Goal: Task Accomplishment & Management: Complete application form

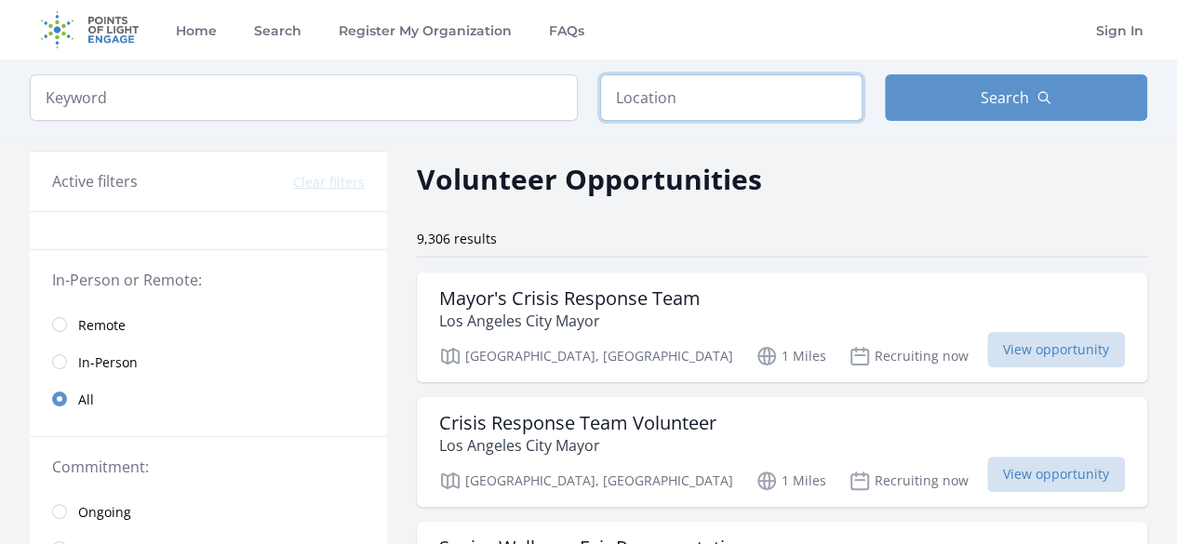
click at [711, 103] on input "text" at bounding box center [731, 97] width 262 height 47
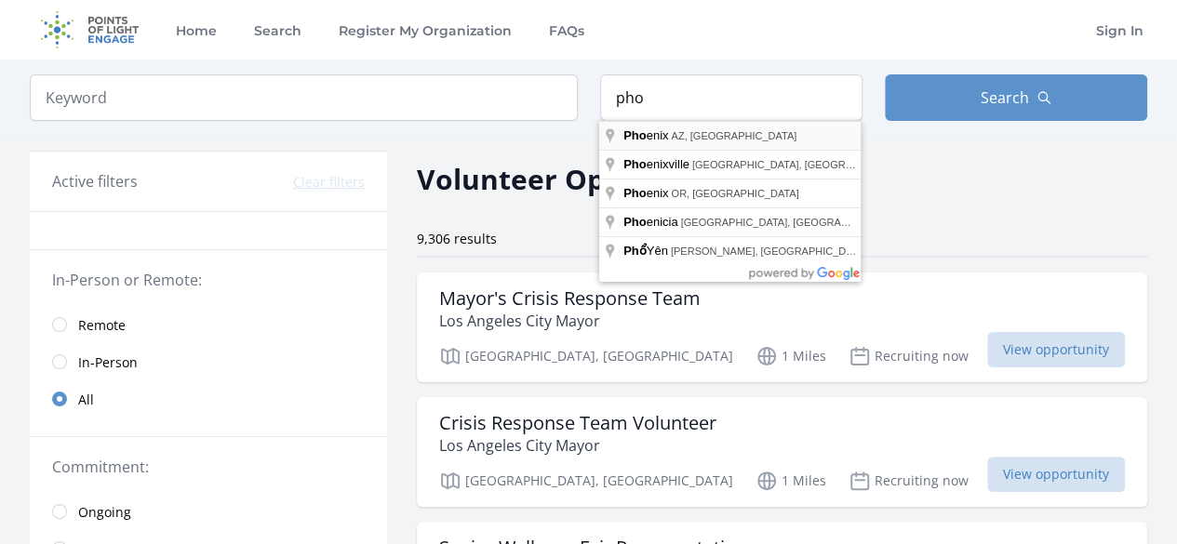
type input "[GEOGRAPHIC_DATA], [GEOGRAPHIC_DATA], [GEOGRAPHIC_DATA]"
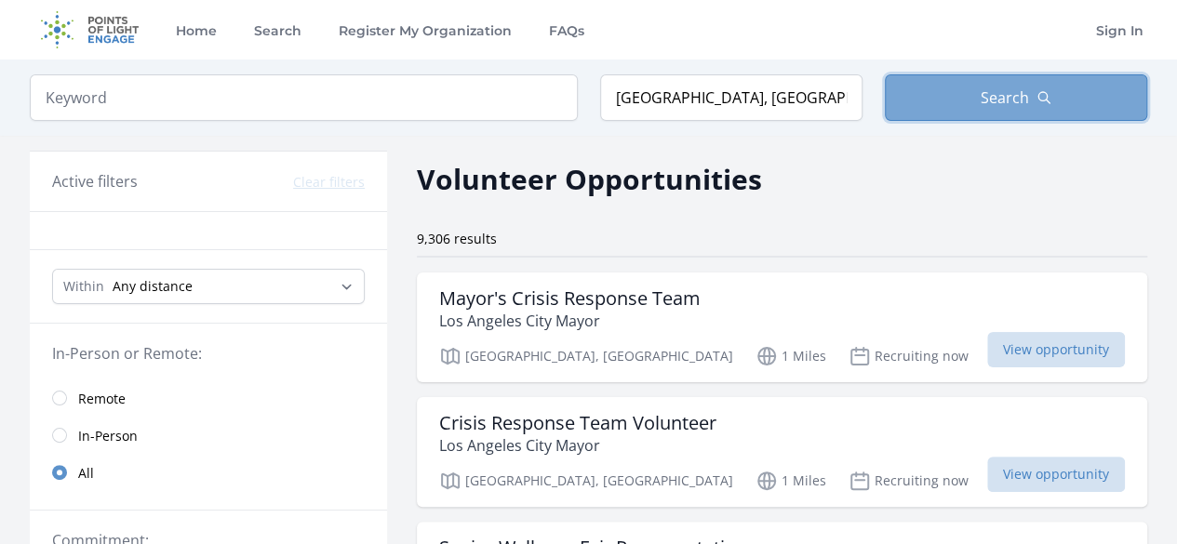
click at [944, 96] on button "Search" at bounding box center [1016, 97] width 262 height 47
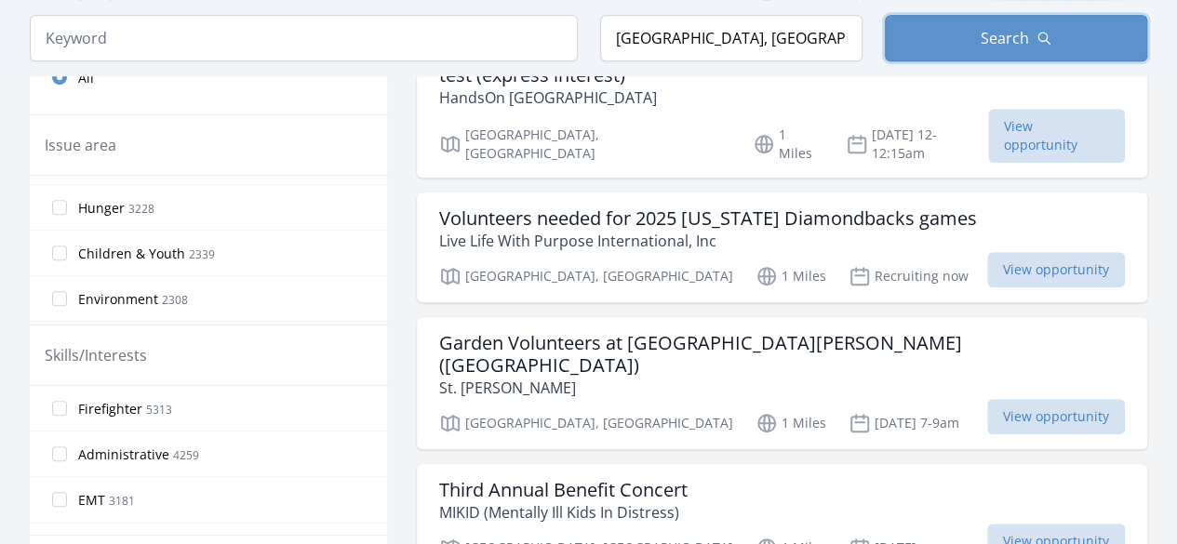
scroll to position [154, 0]
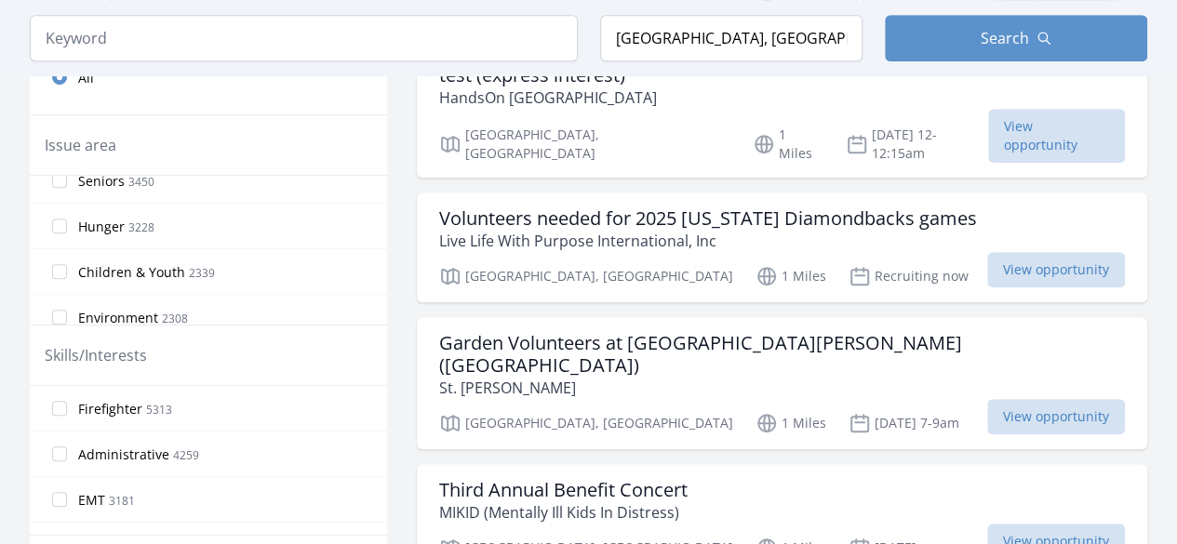
click at [60, 256] on label "Children & Youth 2339" at bounding box center [208, 271] width 357 height 37
click at [60, 264] on input "Children & Youth 2339" at bounding box center [59, 271] width 15 height 15
click at [64, 265] on input "Children & Youth 2339" at bounding box center [59, 271] width 15 height 15
click at [61, 178] on input "Seniors 3450" at bounding box center [59, 180] width 15 height 15
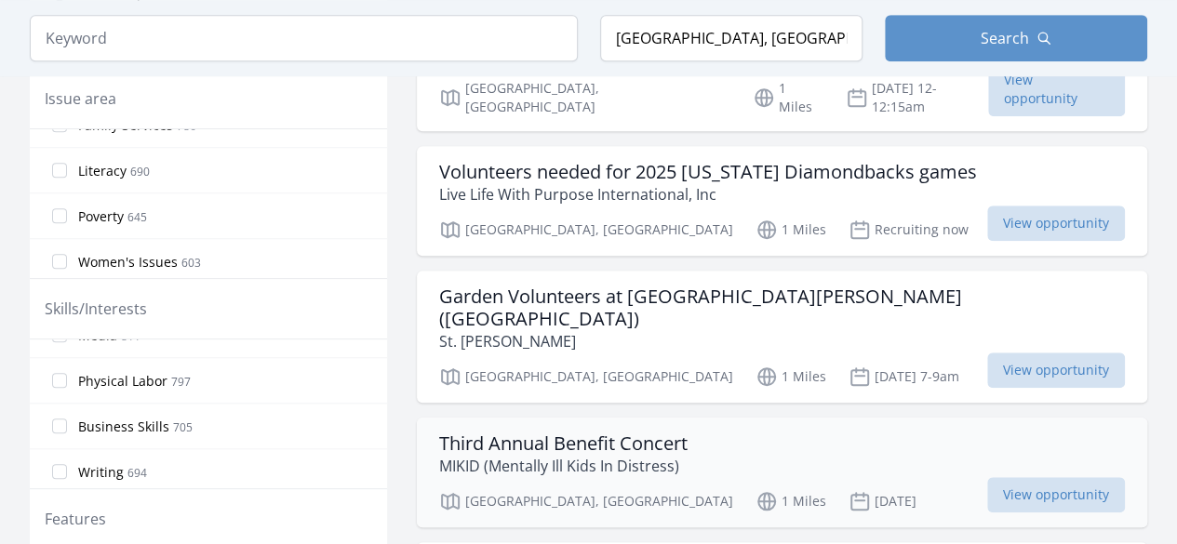
scroll to position [620, 0]
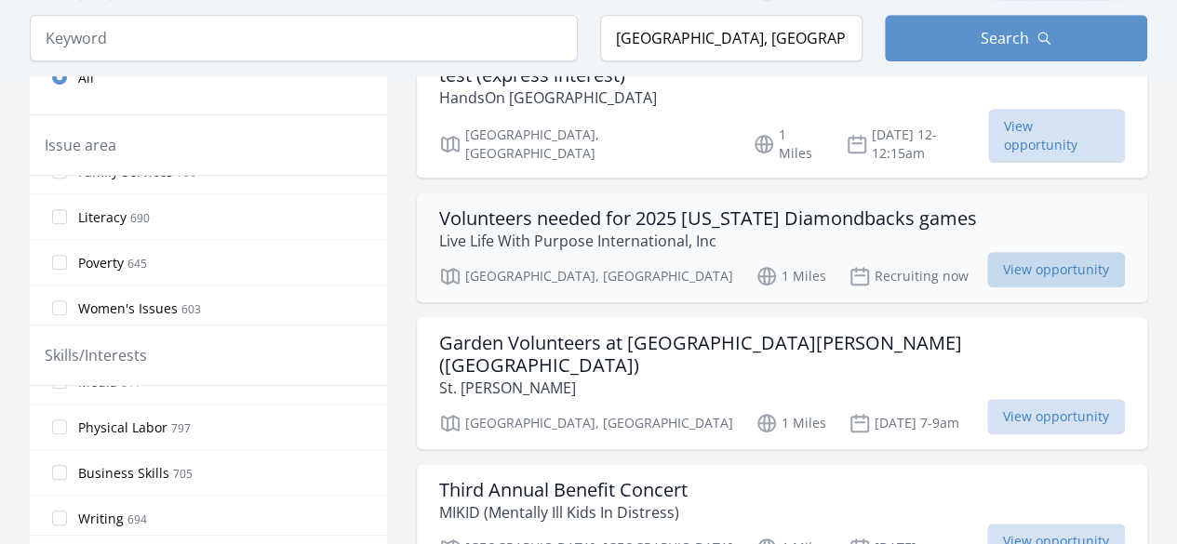
click at [1014, 252] on span "View opportunity" at bounding box center [1056, 269] width 138 height 35
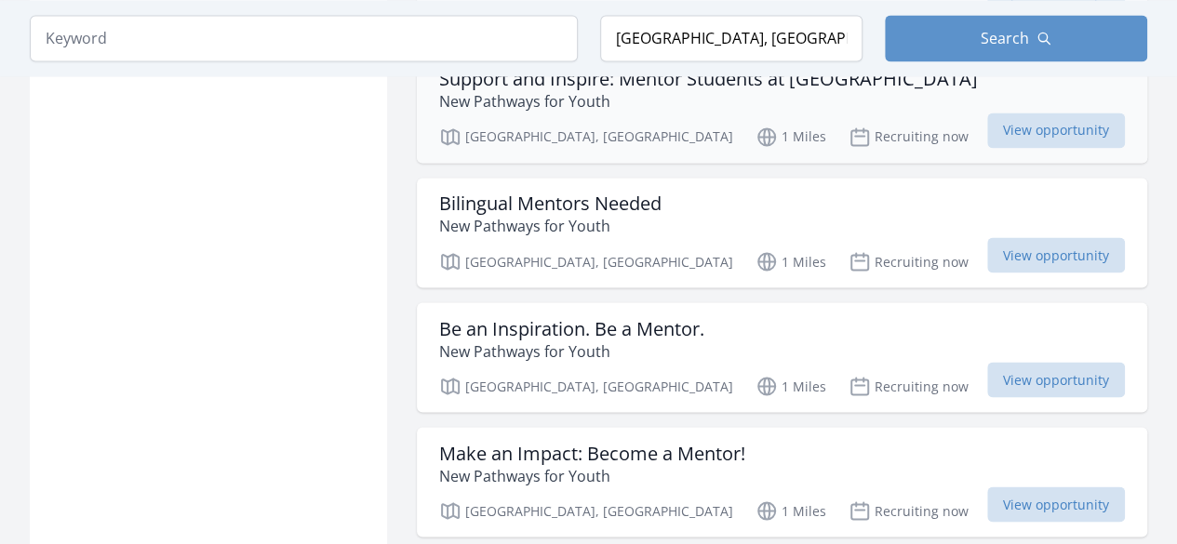
scroll to position [1550, 0]
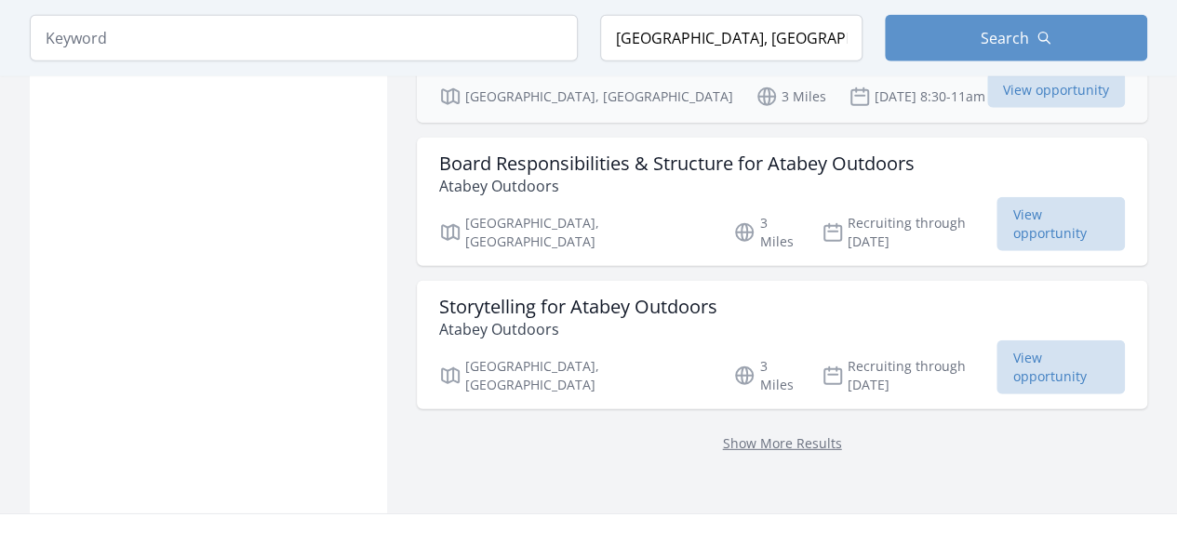
scroll to position [2481, 0]
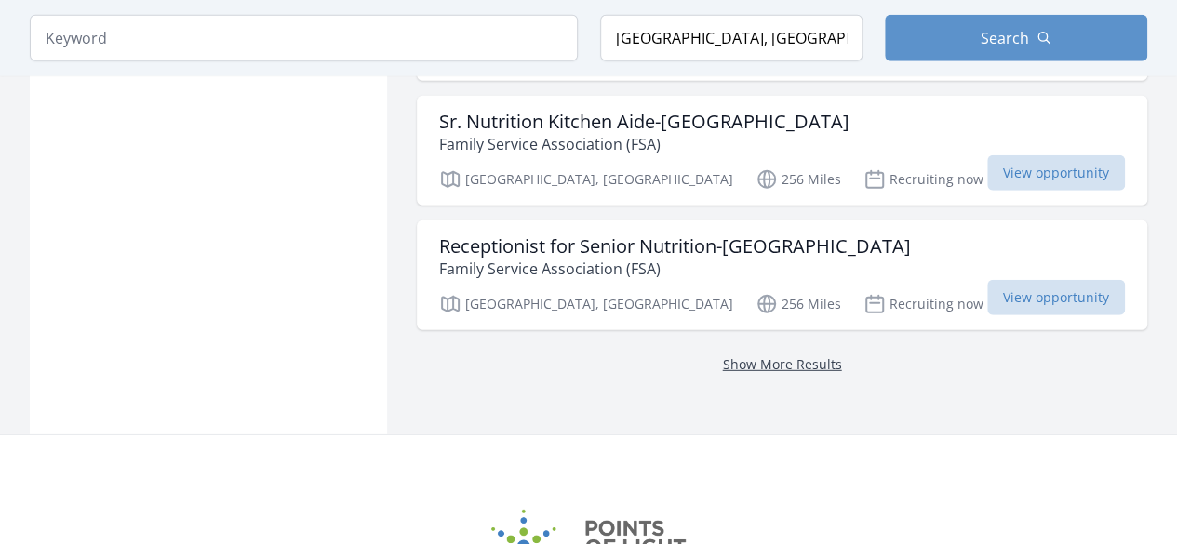
click at [797, 355] on link "Show More Results" at bounding box center [782, 364] width 119 height 18
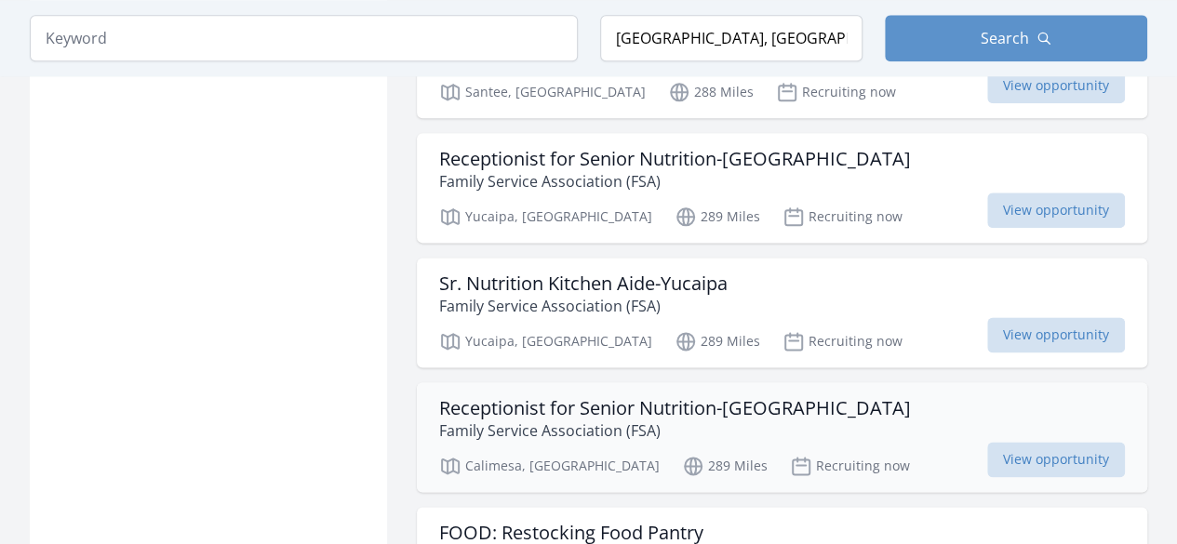
scroll to position [4653, 0]
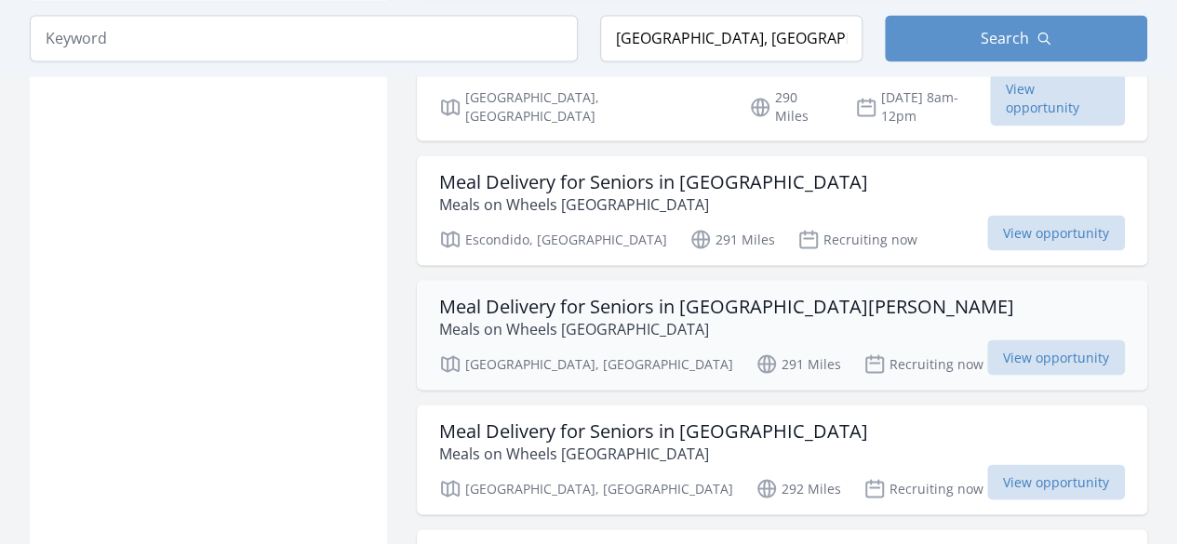
scroll to position [5118, 0]
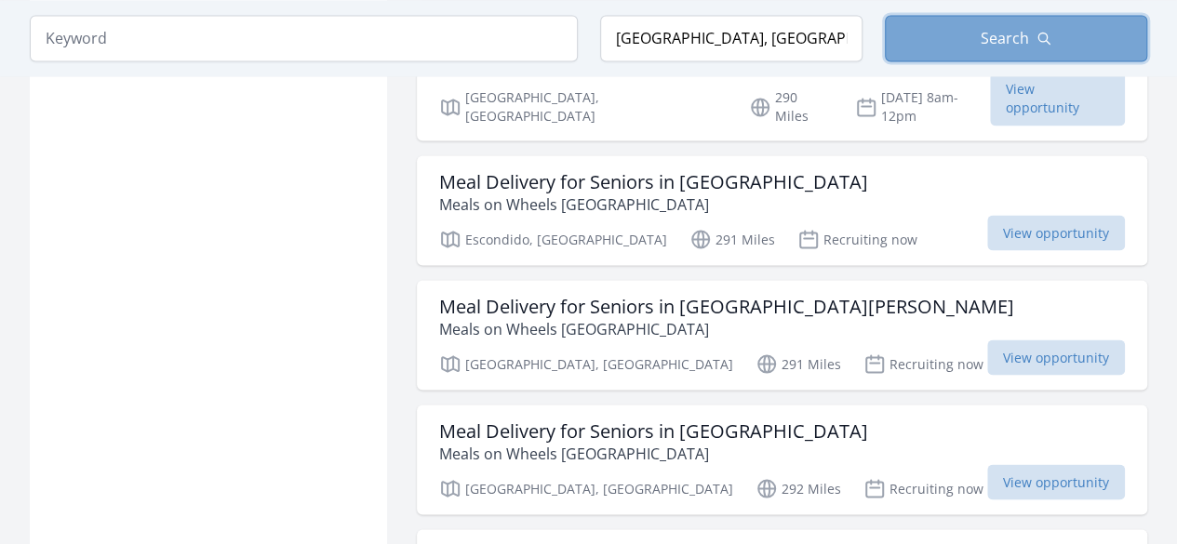
click at [903, 37] on button "Search" at bounding box center [1016, 38] width 262 height 47
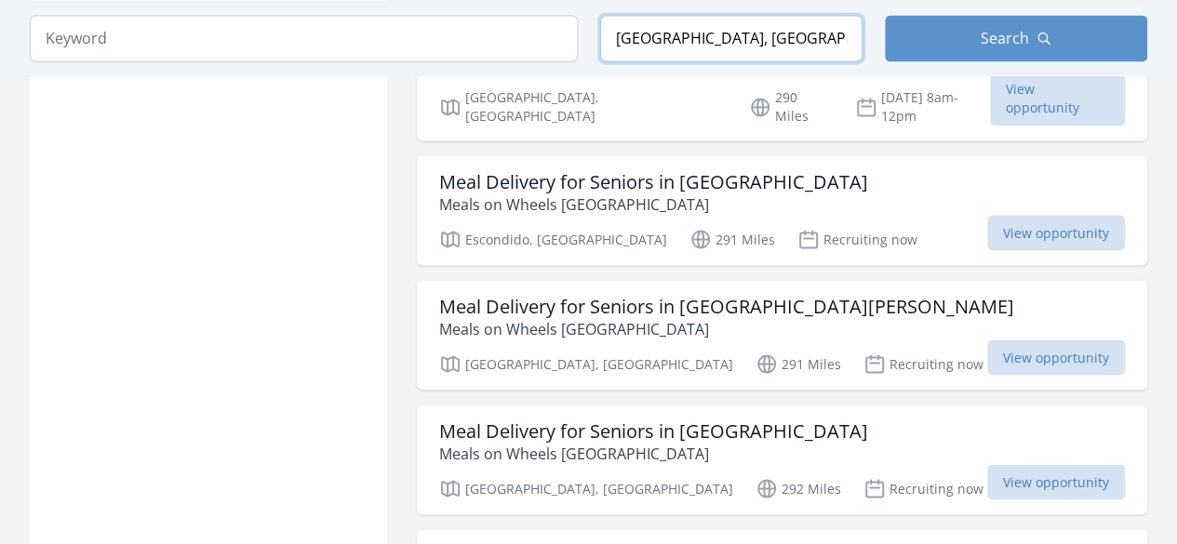
click at [758, 55] on input "[GEOGRAPHIC_DATA], [GEOGRAPHIC_DATA], [GEOGRAPHIC_DATA]" at bounding box center [731, 38] width 262 height 47
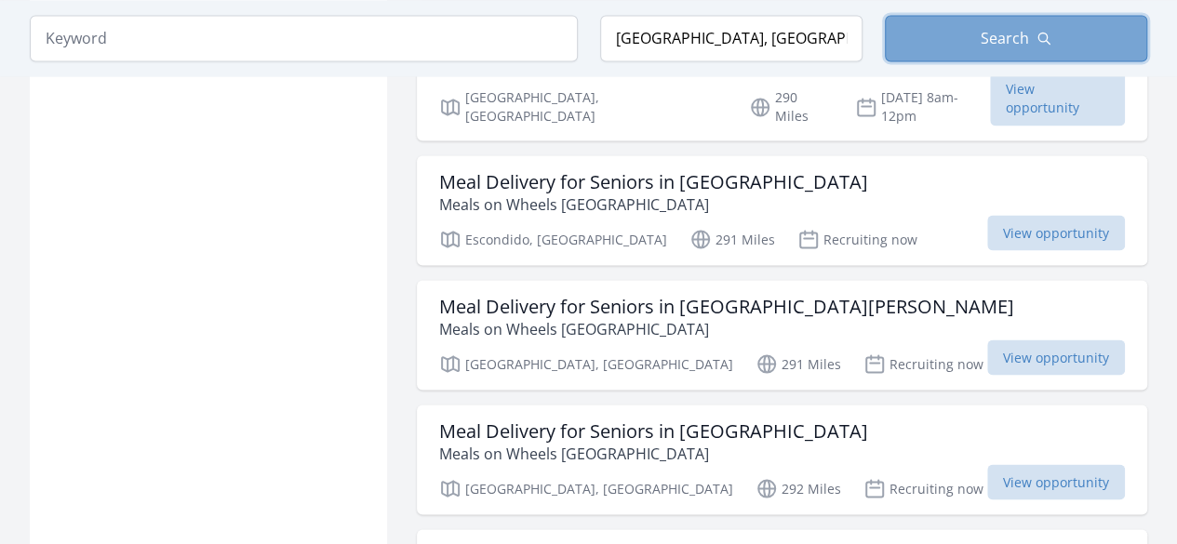
click at [981, 38] on button "Search" at bounding box center [1016, 38] width 262 height 47
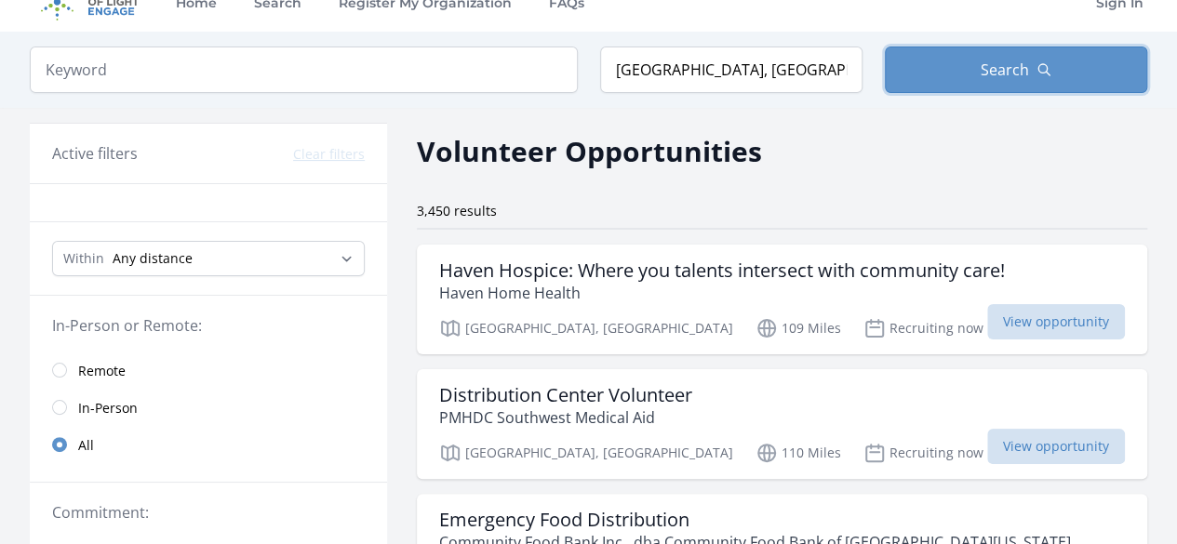
scroll to position [0, 0]
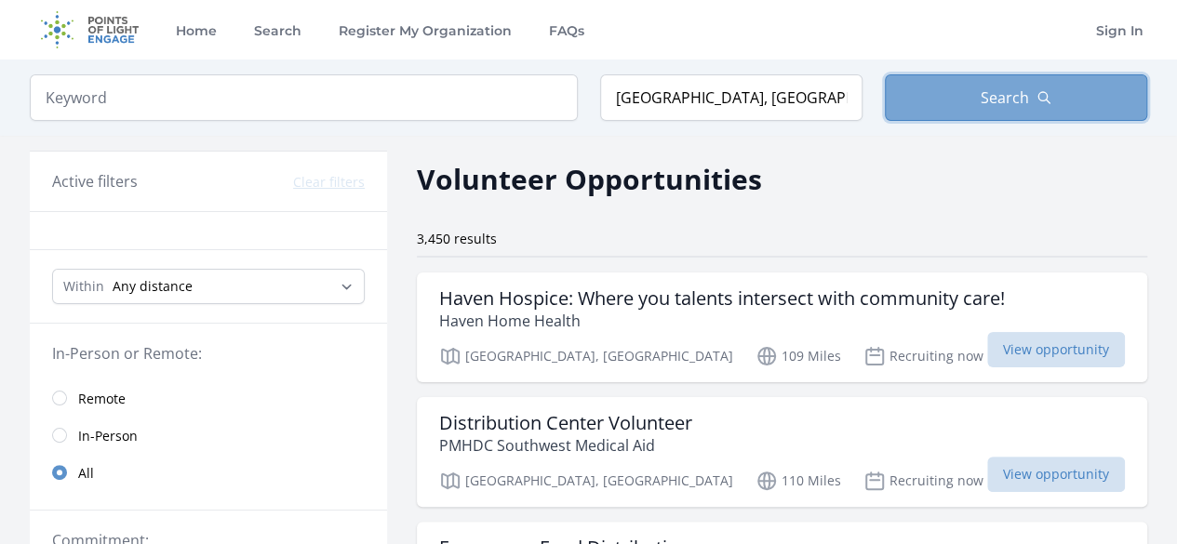
click at [1007, 106] on span "Search" at bounding box center [1005, 98] width 48 height 22
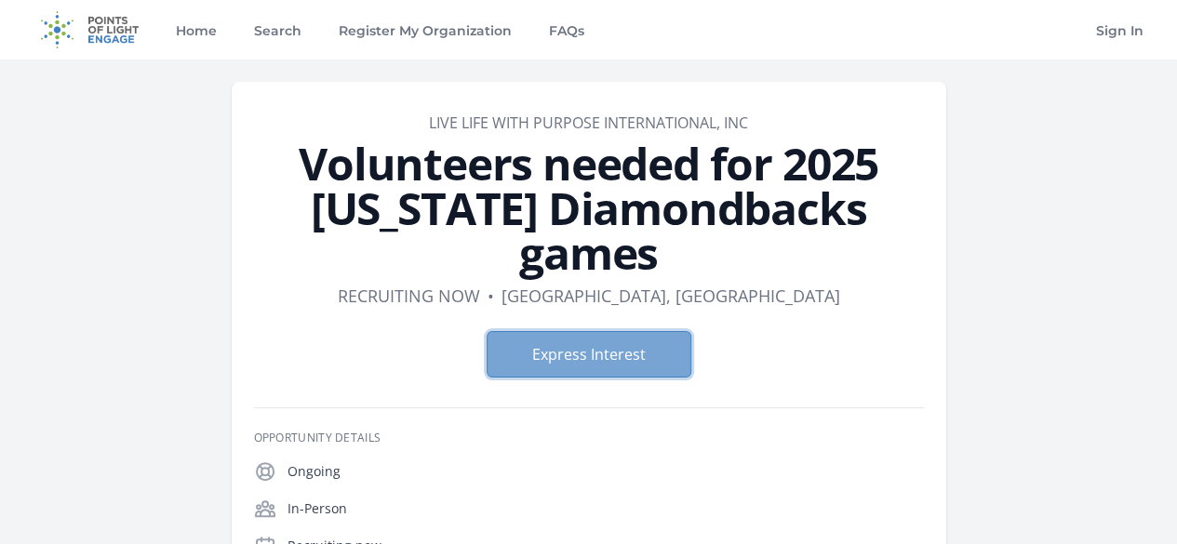
click at [643, 331] on button "Express Interest" at bounding box center [589, 354] width 205 height 47
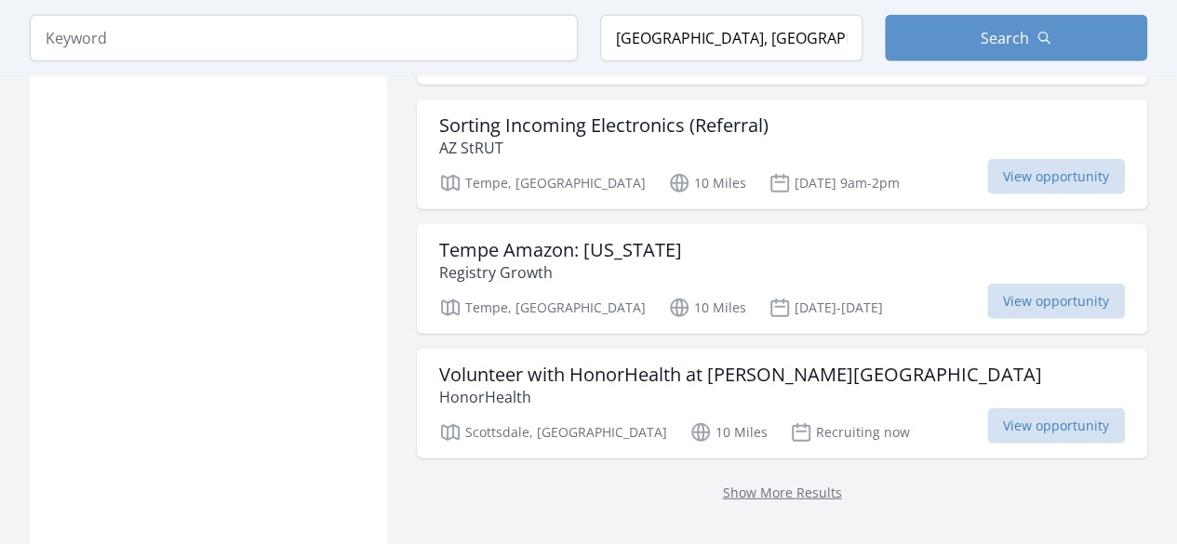
scroll to position [2326, 0]
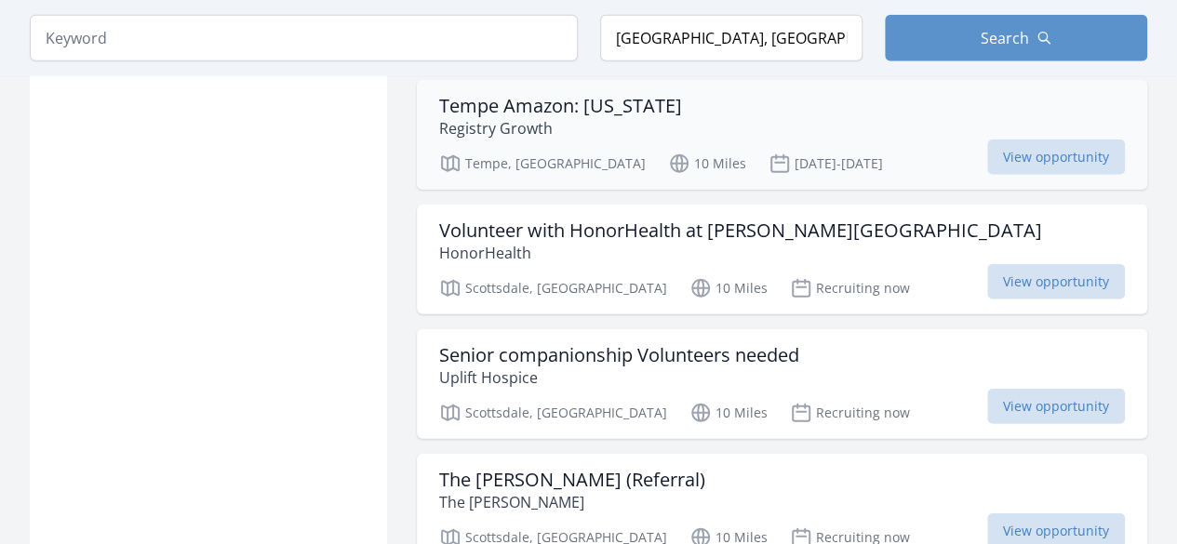
scroll to position [2481, 0]
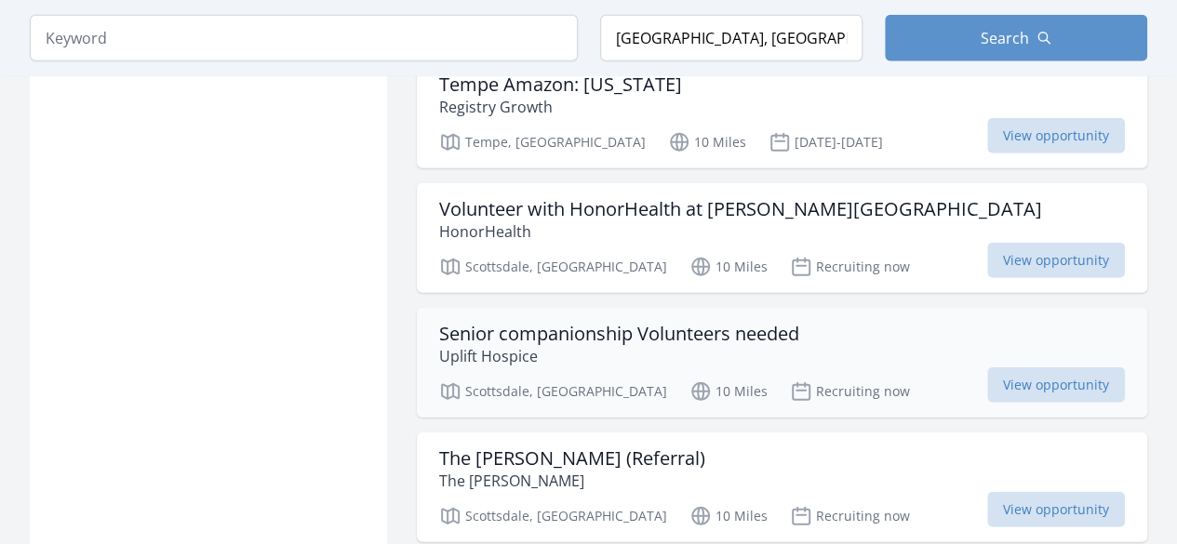
click at [738, 351] on p "Uplift Hospice" at bounding box center [619, 356] width 360 height 22
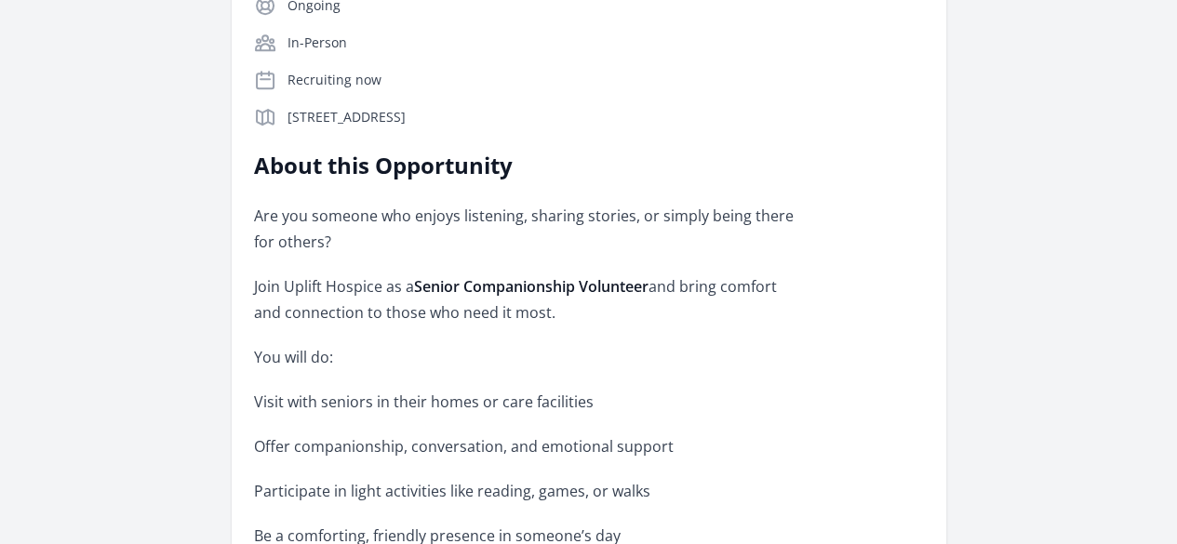
scroll to position [465, 0]
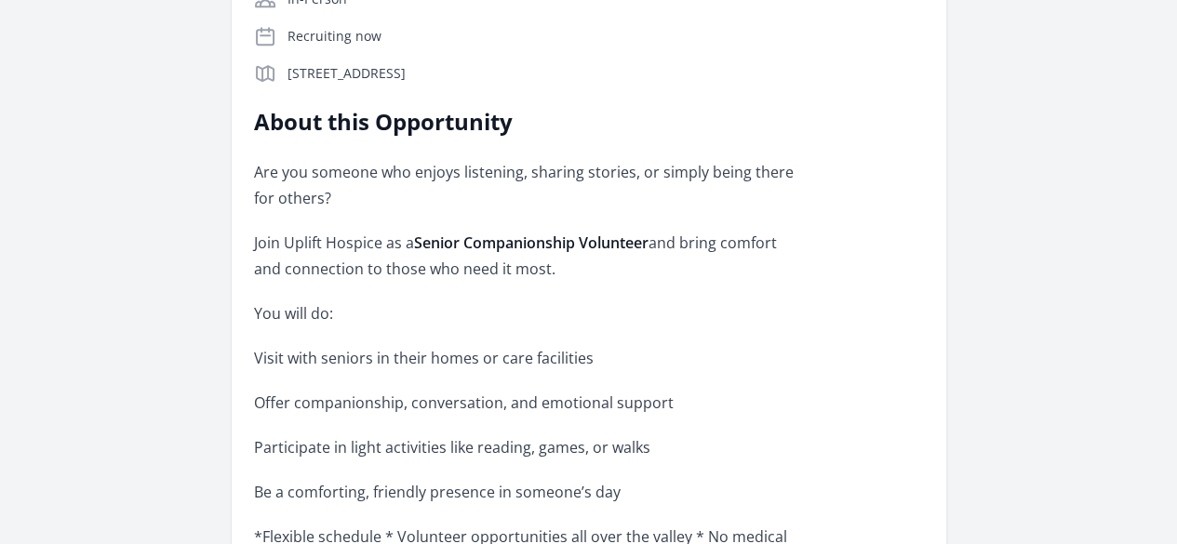
click at [0, 0] on link "Learn more about Uplift Hospice" at bounding box center [0, 0] width 0 height 0
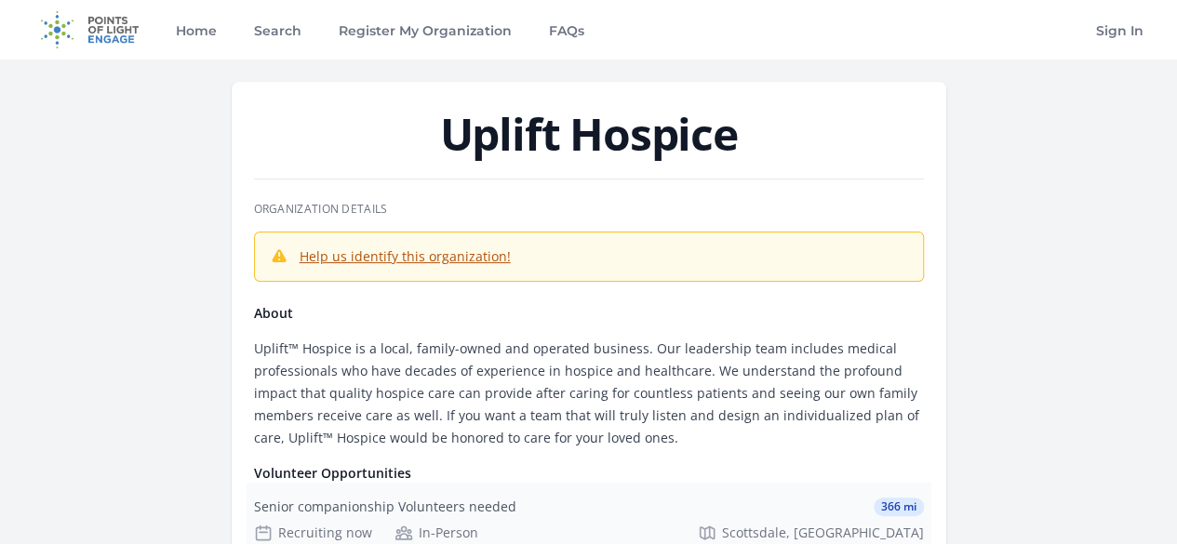
click at [372, 524] on div "Recruiting now" at bounding box center [313, 533] width 118 height 19
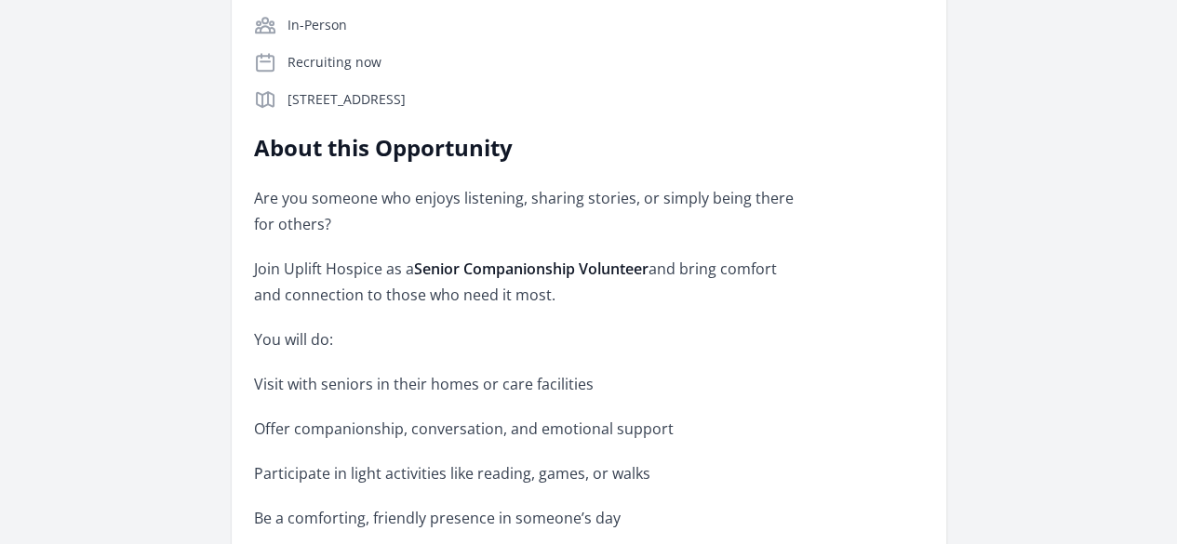
scroll to position [465, 0]
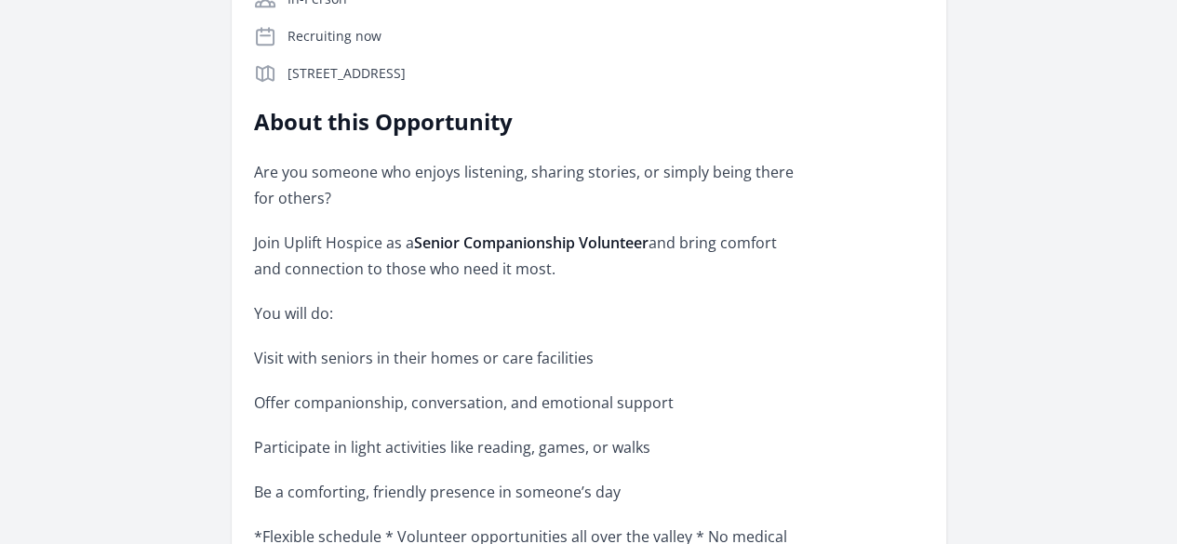
click at [0, 0] on link "Learn more about Uplift Hospice" at bounding box center [0, 0] width 0 height 0
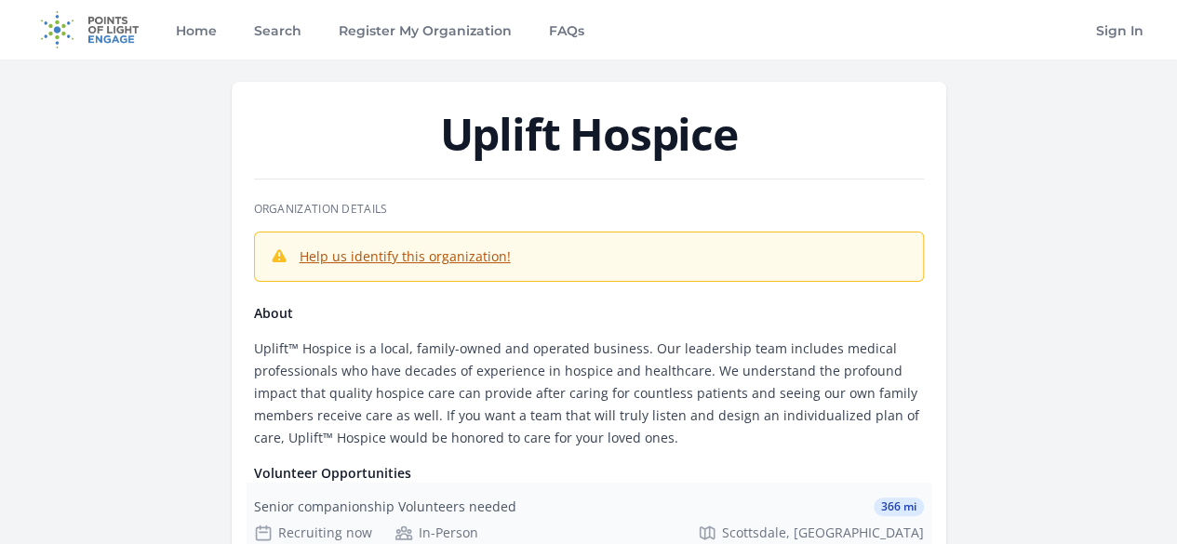
click at [691, 483] on div "Senior companionship Volunteers needed 366 mi Recruiting now In-Person [GEOGRAP…" at bounding box center [589, 520] width 685 height 74
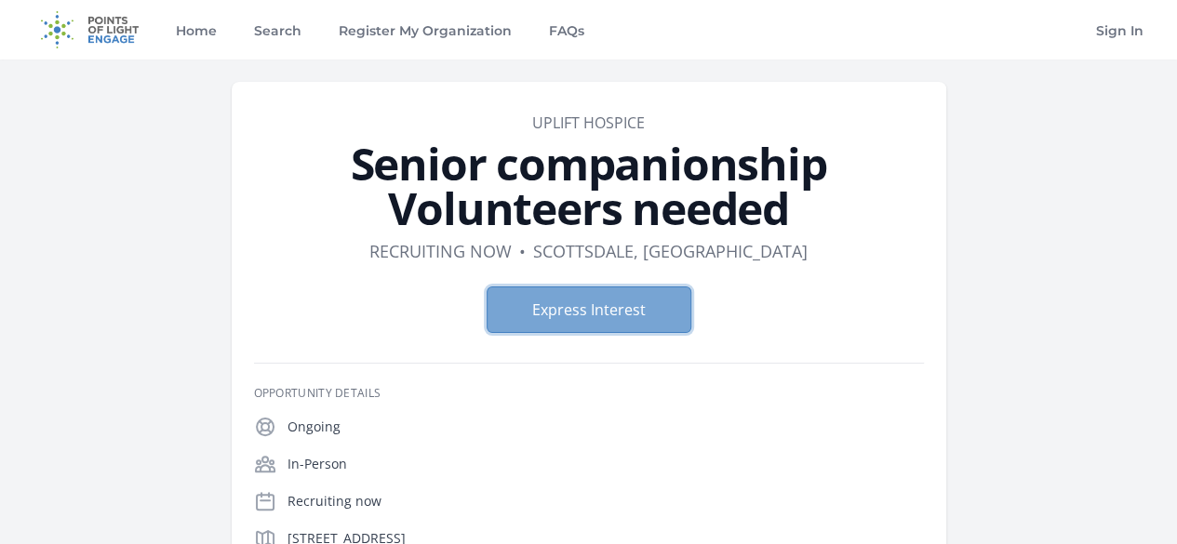
click at [576, 287] on button "Express Interest" at bounding box center [589, 310] width 205 height 47
